Goal: Navigation & Orientation: Find specific page/section

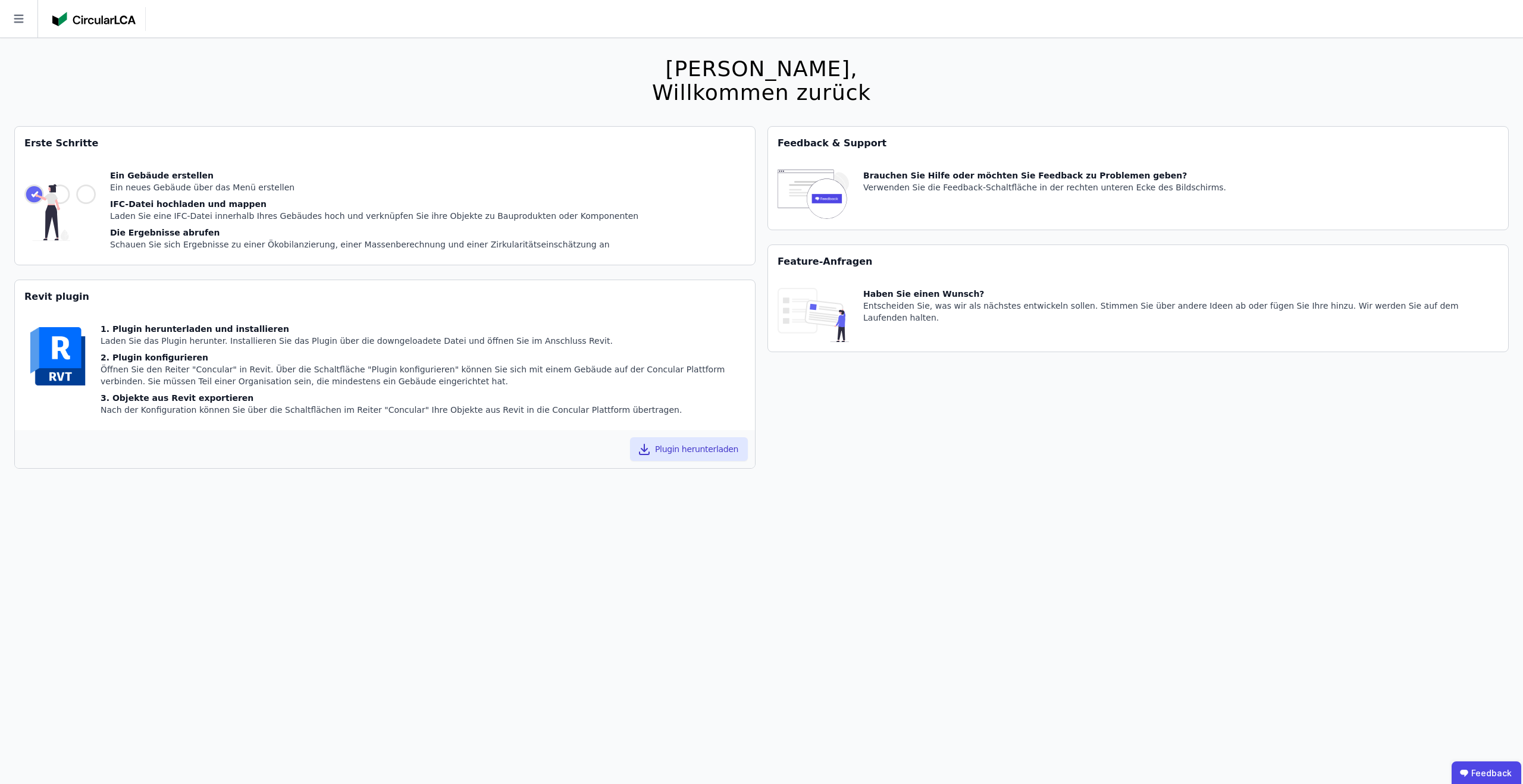
click at [0, 13] on icon at bounding box center [18, 18] width 37 height 37
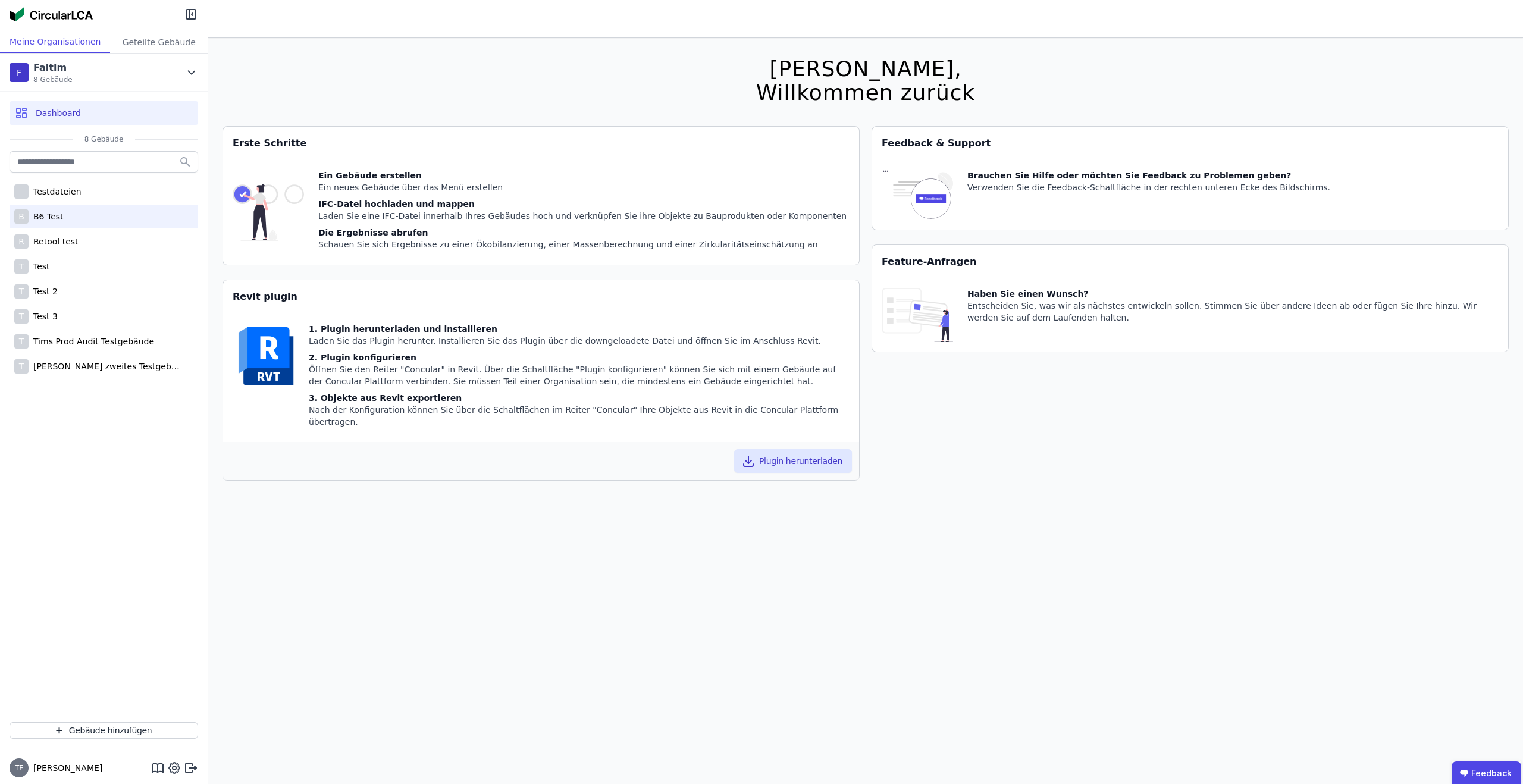
click at [107, 218] on div "B B6 Test" at bounding box center [104, 216] width 189 height 24
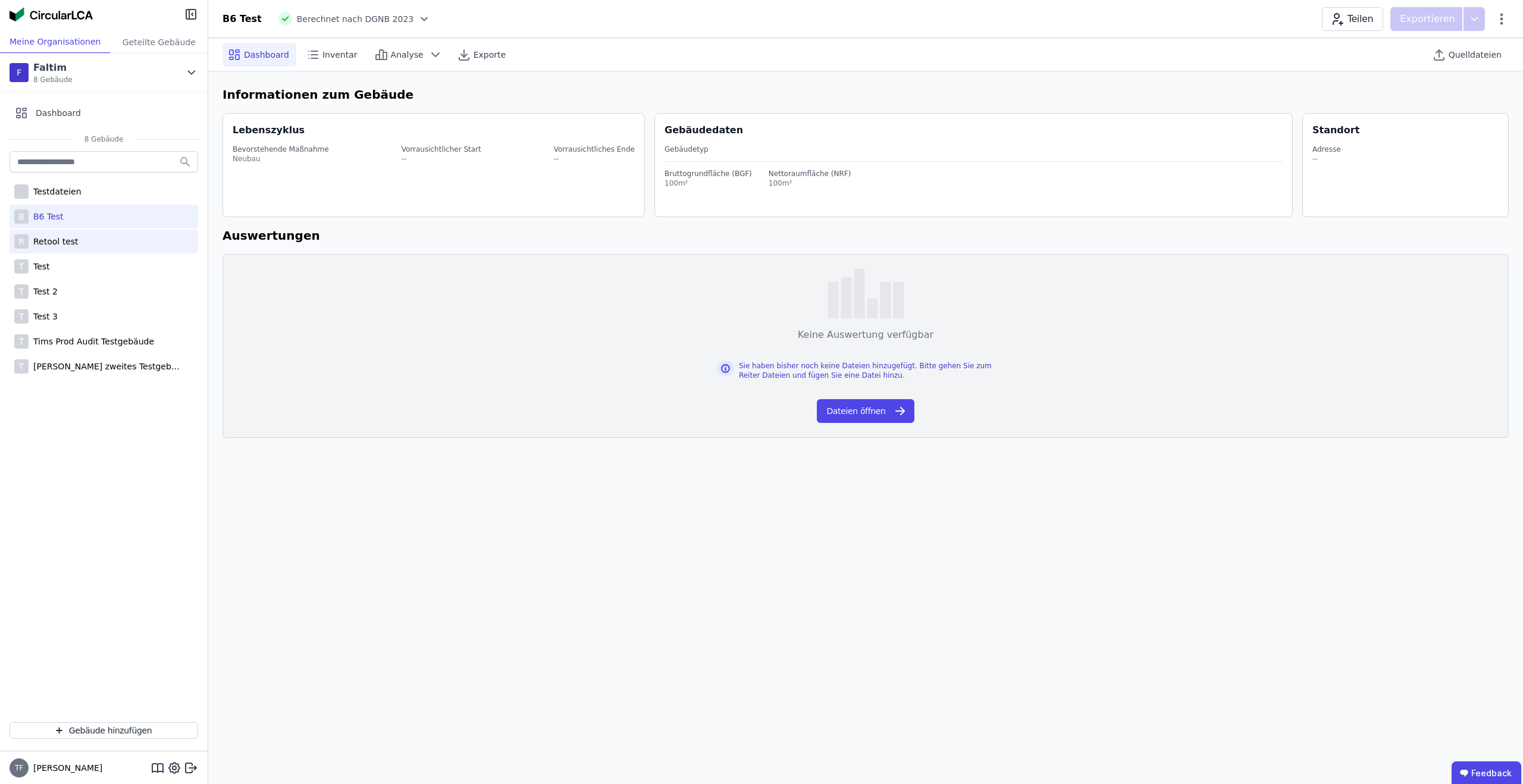
click at [71, 233] on div "R Retool test" at bounding box center [104, 241] width 189 height 24
select select "*"
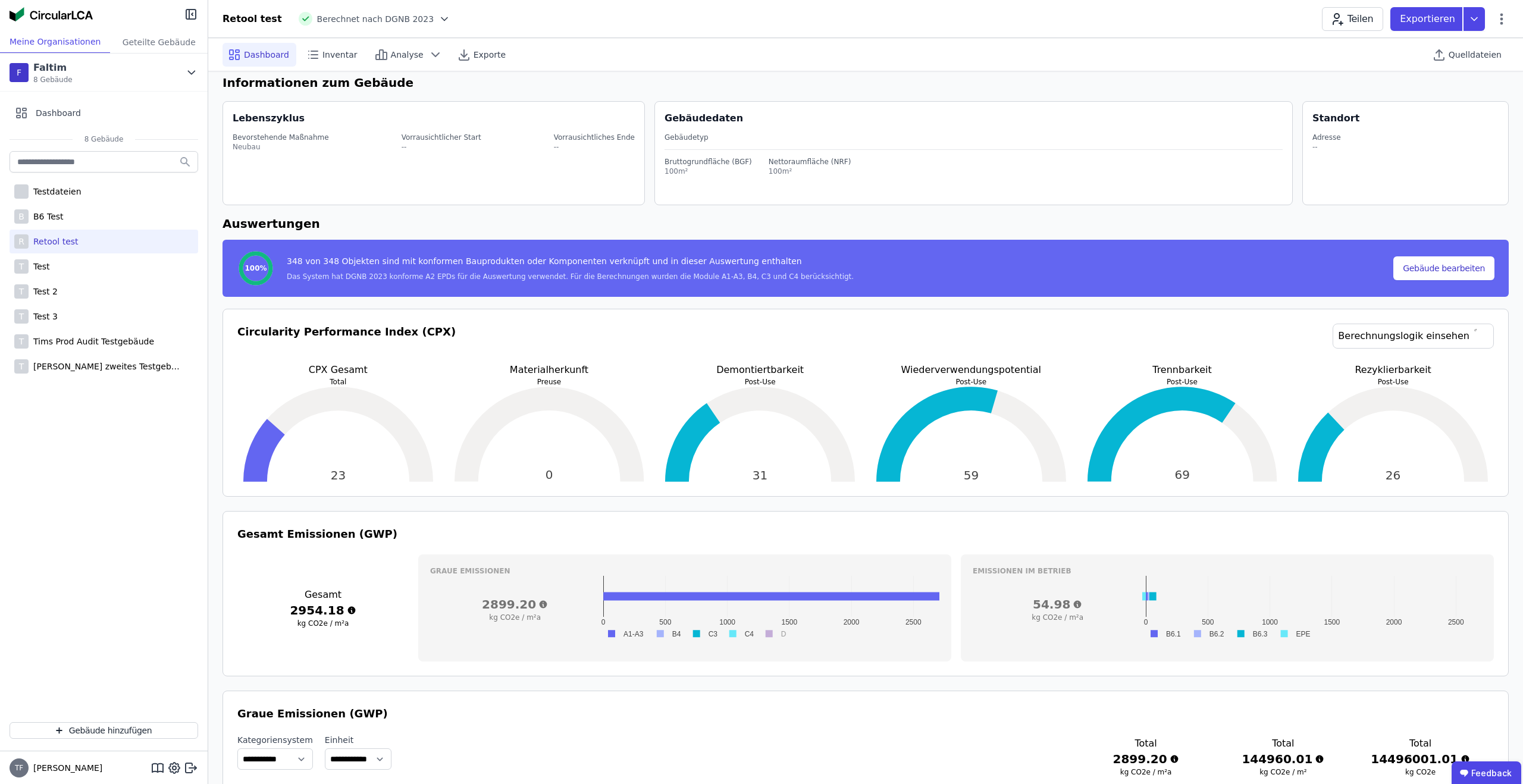
scroll to position [760, 0]
